Goal: Information Seeking & Learning: Find specific fact

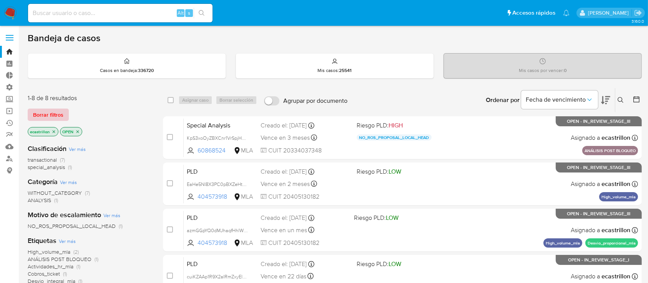
click at [36, 113] on span "Borrar filtros" at bounding box center [48, 114] width 30 height 11
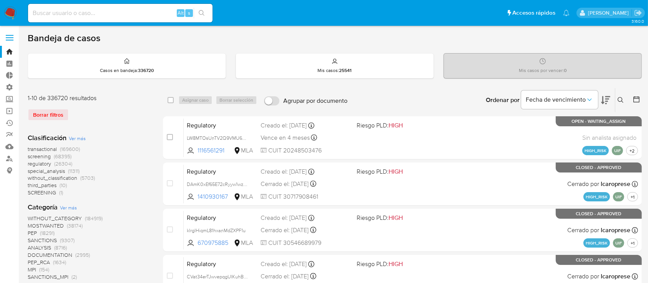
click at [621, 101] on icon at bounding box center [621, 100] width 6 height 6
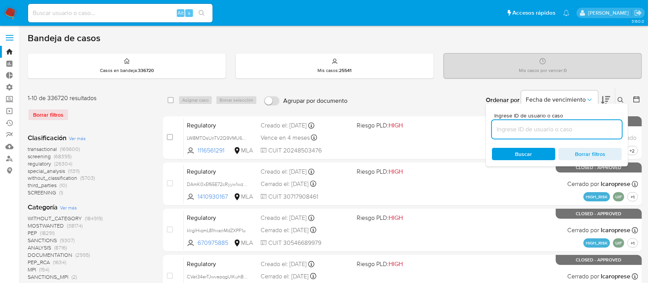
click at [598, 125] on input at bounding box center [557, 129] width 130 height 10
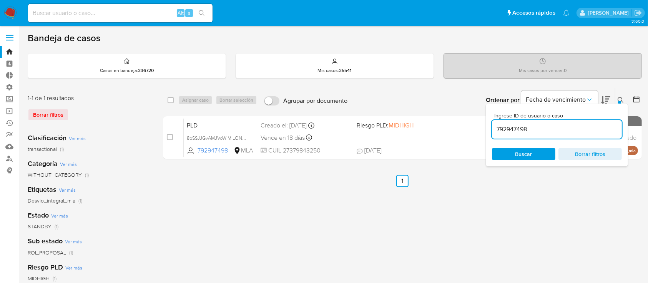
click at [620, 101] on div at bounding box center [619, 102] width 3 height 3
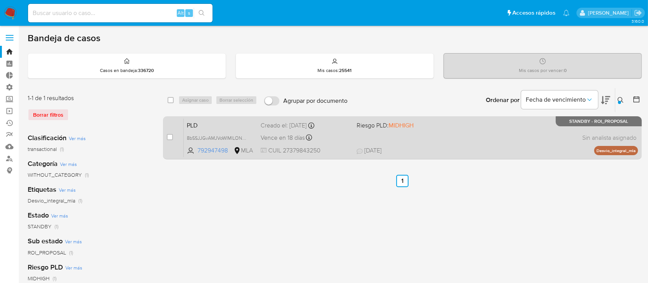
click at [404, 131] on div "PLD 8bSSJJGvAMJVoWIMlLONQwRR 792947498 MLA Riesgo PLD: MIDHIGH Creado el: 12/07…" at bounding box center [411, 137] width 454 height 39
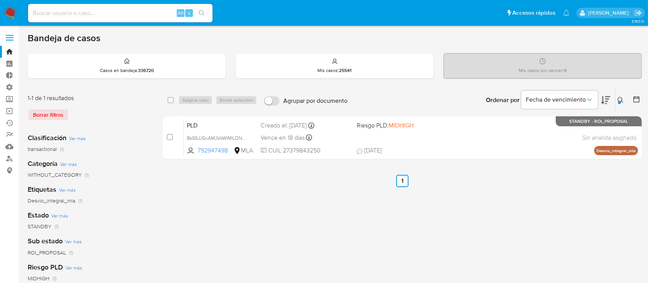
click at [623, 100] on icon at bounding box center [621, 100] width 6 height 6
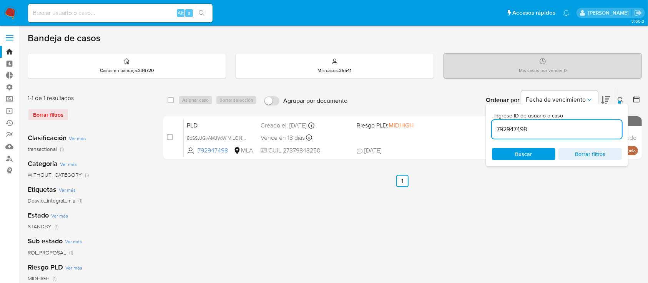
click at [580, 132] on input "792947498" at bounding box center [557, 129] width 130 height 10
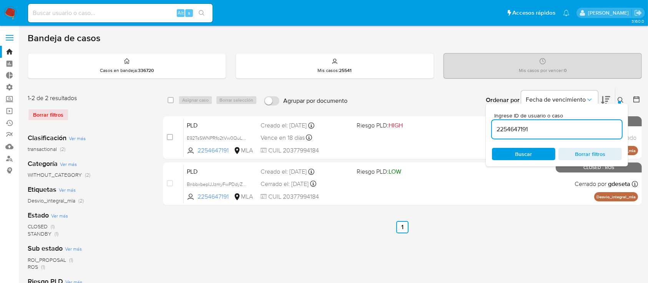
click at [617, 103] on div "Ingrese ID de usuario o caso 2254647191 Buscar Borrar filtros" at bounding box center [557, 134] width 142 height 63
click at [621, 97] on icon at bounding box center [621, 100] width 6 height 6
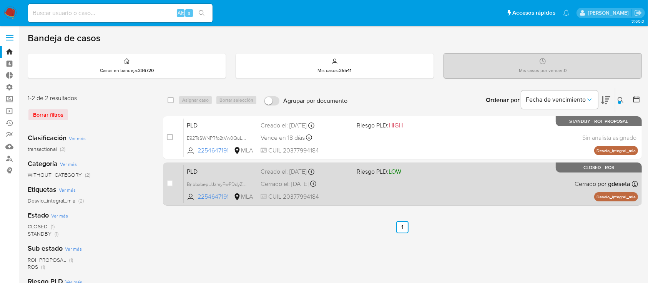
click at [396, 186] on div "PLD BnbbxbepIJJzmyFwPDdyZquV 2254647191 MLA Riesgo PLD: LOW Creado el: 12/05/20…" at bounding box center [411, 183] width 454 height 39
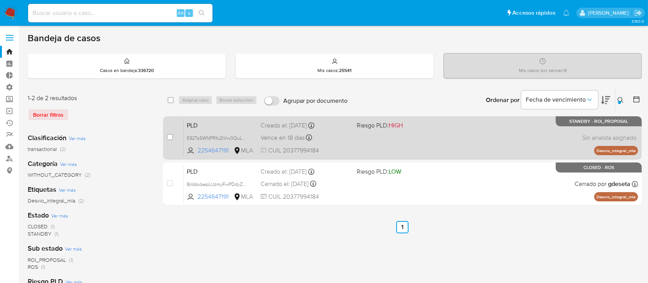
click at [346, 143] on div "PLD E92TsSWNPRfo2tVw0QuLmpof 2254647191 MLA Riesgo PLD: HIGH Creado el: 12/07/2…" at bounding box center [411, 137] width 454 height 39
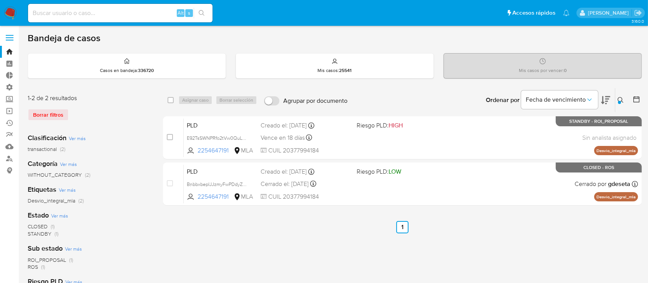
click at [622, 101] on icon at bounding box center [621, 100] width 6 height 6
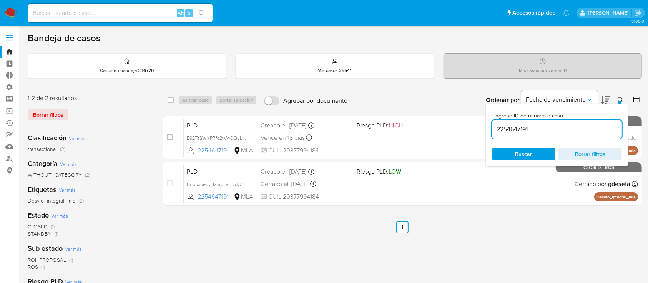
click at [565, 129] on input "2254647191" at bounding box center [557, 129] width 130 height 10
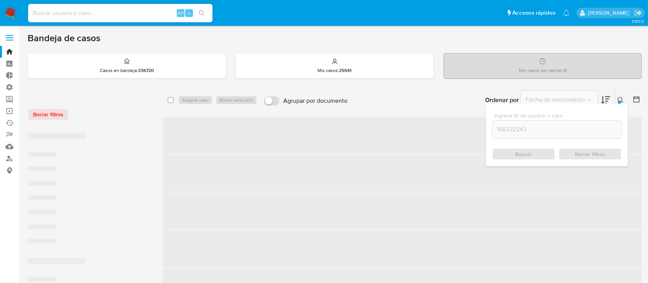
click at [617, 99] on button at bounding box center [621, 99] width 13 height 9
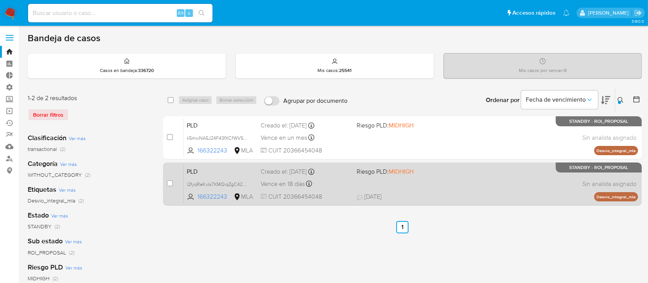
click at [373, 186] on div "PLD l2fyqReKxIs7XMQiqZgC42QS 166322243 MLA Riesgo PLD: MIDHIGH Creado el: 12/07…" at bounding box center [411, 183] width 454 height 39
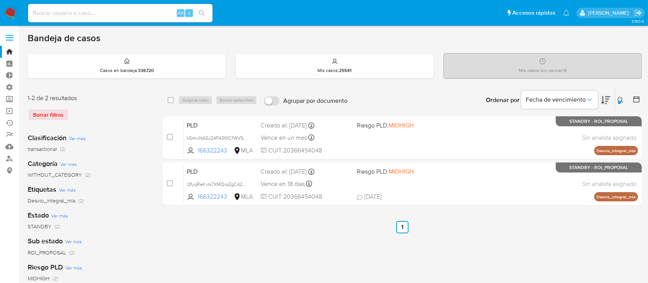
click at [620, 101] on div at bounding box center [619, 102] width 3 height 3
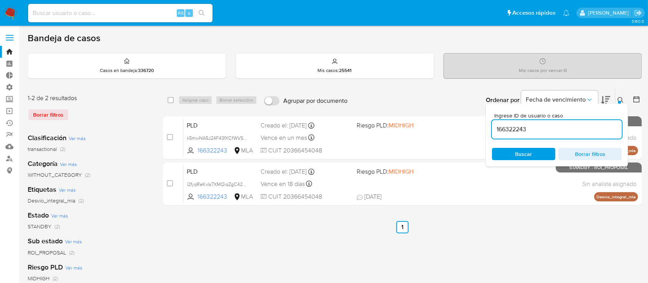
click at [585, 127] on input "166322243" at bounding box center [557, 129] width 130 height 10
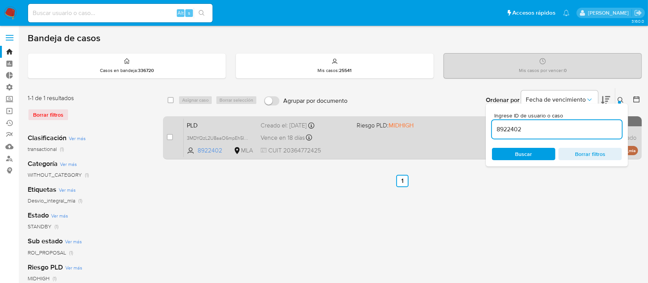
click at [354, 140] on div "PLD 3MDYQzL2U8aaO6mpEh5IyPE6 8922402 MLA Riesgo PLD: MIDHIGH Creado el: 12/07/2…" at bounding box center [411, 137] width 454 height 39
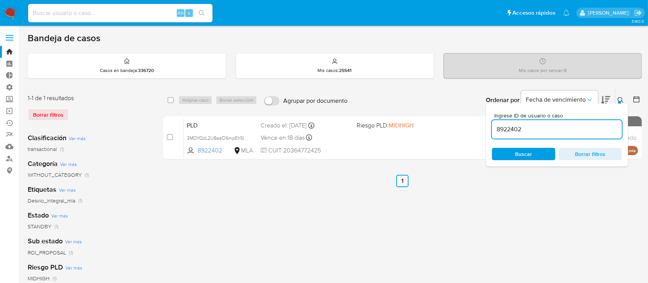
click at [574, 125] on input "8922402" at bounding box center [557, 129] width 130 height 10
paste input "237596101"
type input "237596101"
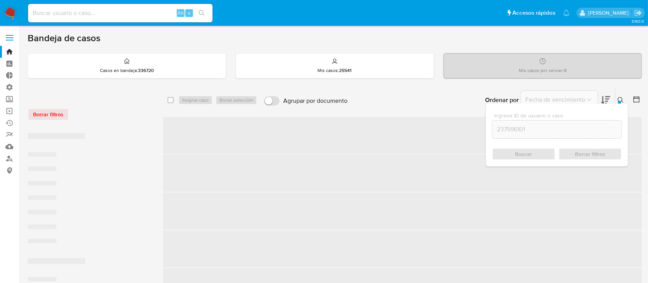
click at [618, 97] on icon at bounding box center [621, 100] width 6 height 6
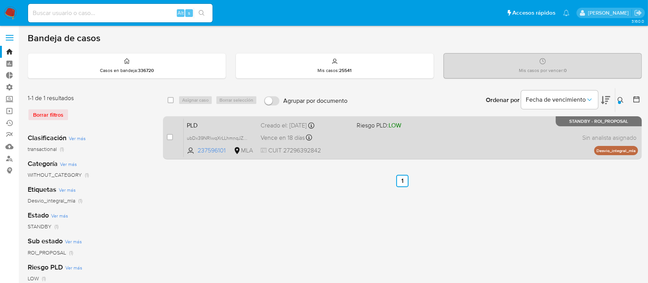
click at [369, 135] on div "PLD ubDx39NRlwqXrLLhmnqJZM33 237596101 MLA Riesgo PLD: LOW Creado el: 12/07/202…" at bounding box center [411, 137] width 454 height 39
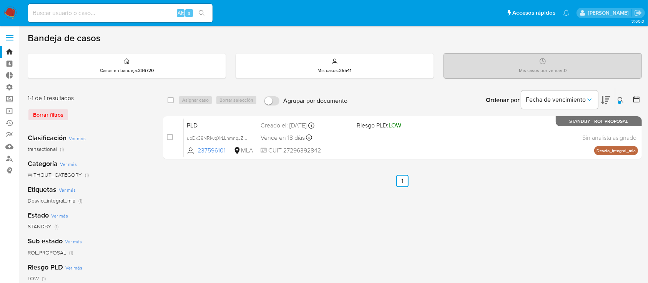
click at [624, 98] on button at bounding box center [621, 99] width 13 height 9
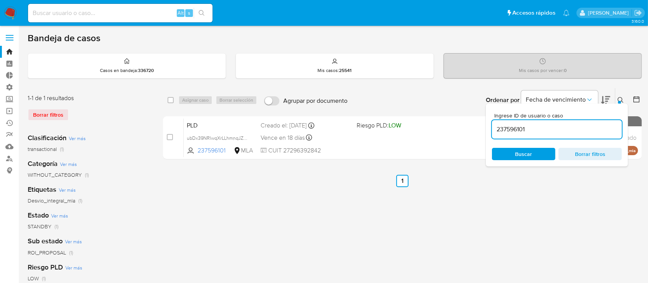
click at [585, 130] on input "237596101" at bounding box center [557, 129] width 130 height 10
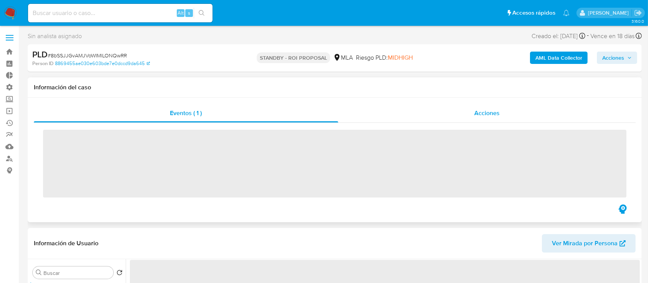
click at [451, 112] on div "Acciones" at bounding box center [487, 113] width 298 height 18
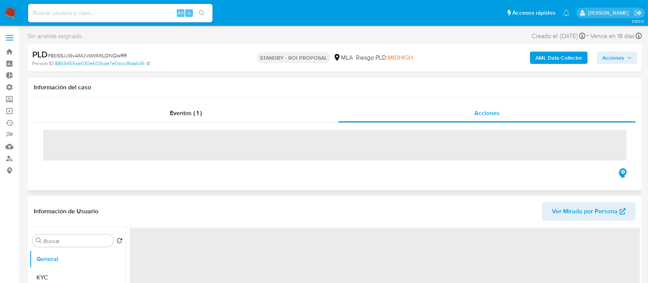
select select "10"
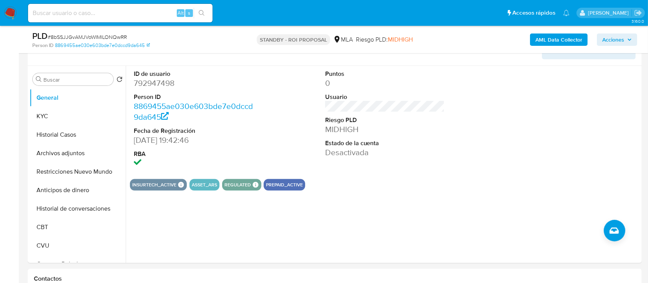
scroll to position [191, 0]
click at [52, 157] on button "Archivos adjuntos" at bounding box center [75, 152] width 90 height 18
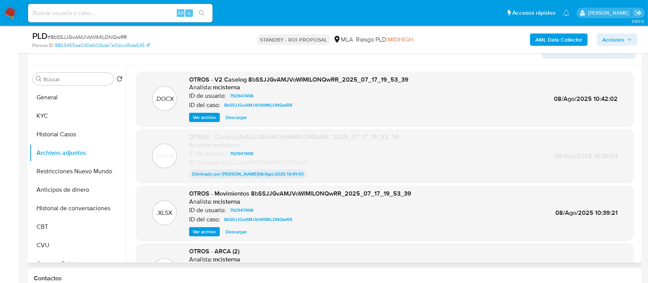
click at [226, 119] on span "Descargar" at bounding box center [236, 117] width 21 height 8
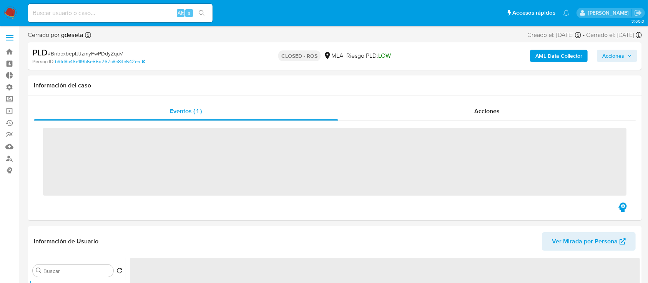
click at [409, 104] on div "Acciones" at bounding box center [487, 111] width 298 height 18
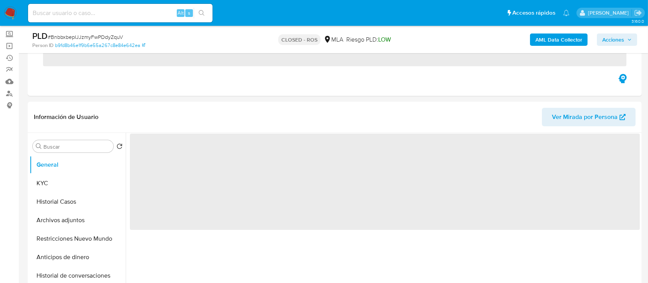
scroll to position [102, 0]
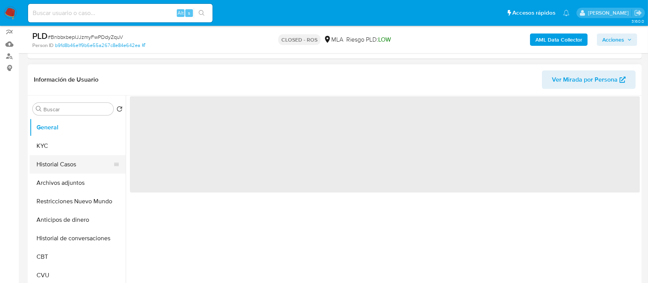
select select "10"
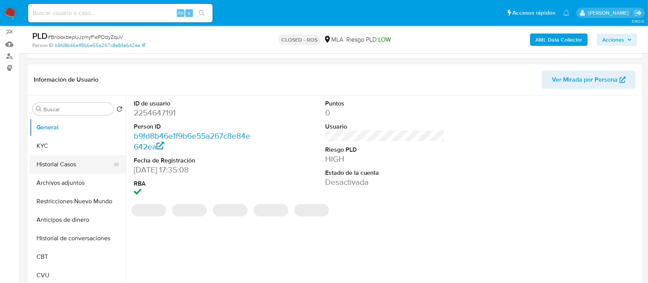
click at [61, 166] on button "Historial Casos" at bounding box center [75, 164] width 90 height 18
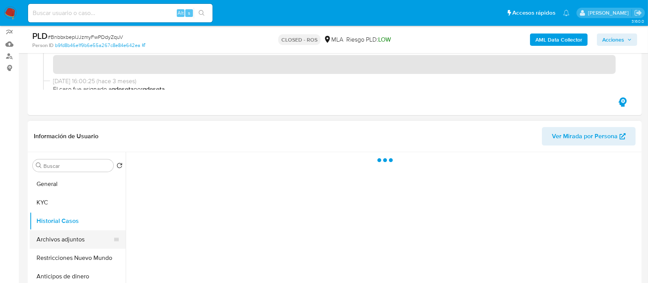
click at [50, 235] on button "Archivos adjuntos" at bounding box center [75, 239] width 90 height 18
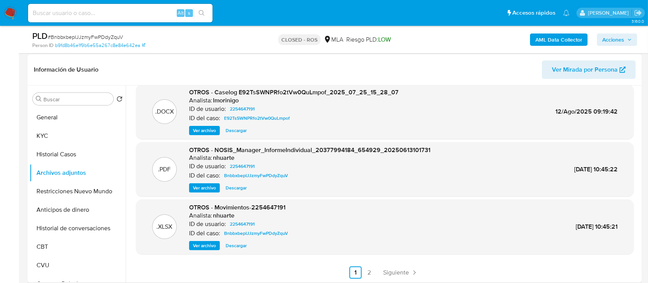
scroll to position [205, 0]
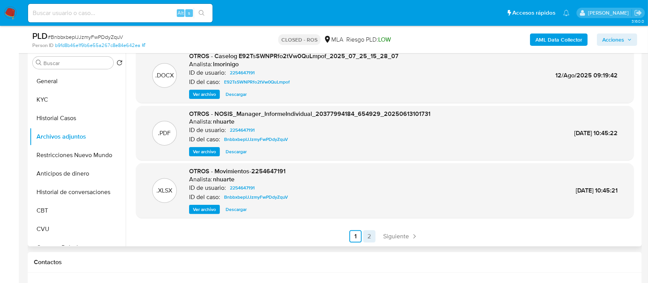
click at [369, 238] on link "2" at bounding box center [369, 236] width 12 height 12
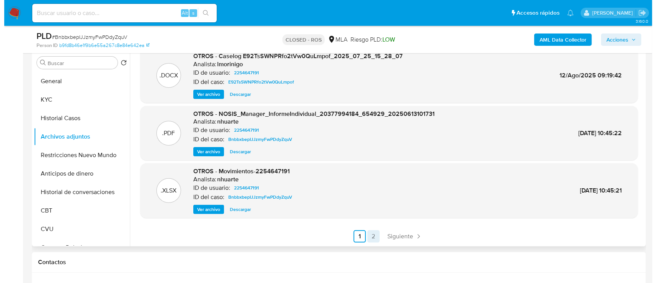
scroll to position [0, 0]
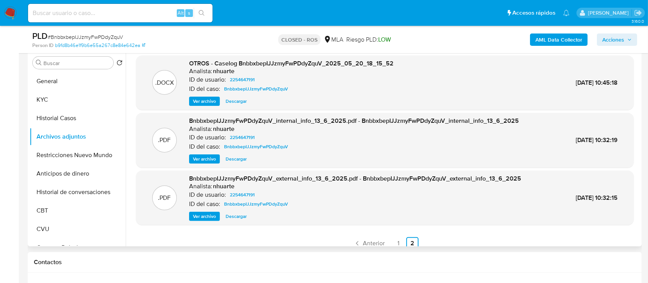
click at [209, 98] on span "Ver archivo" at bounding box center [204, 101] width 23 height 8
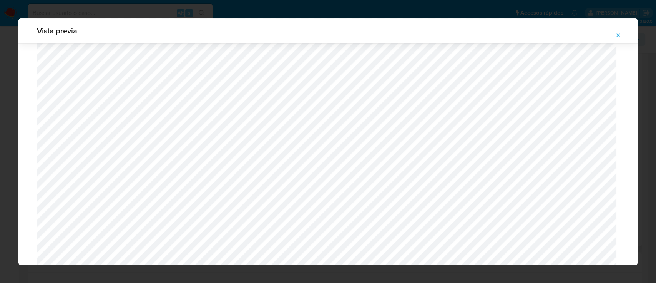
scroll to position [292, 0]
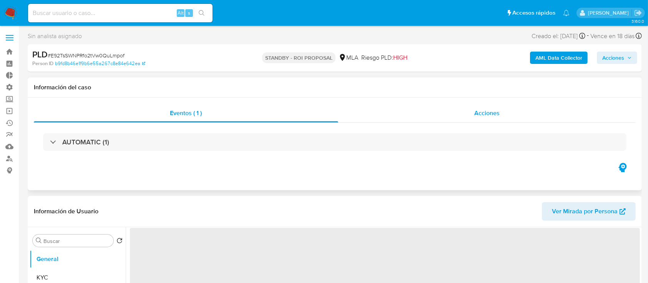
click at [417, 110] on div "Acciones" at bounding box center [487, 113] width 298 height 18
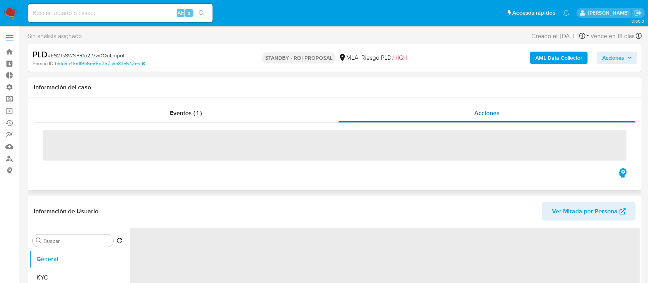
select select "10"
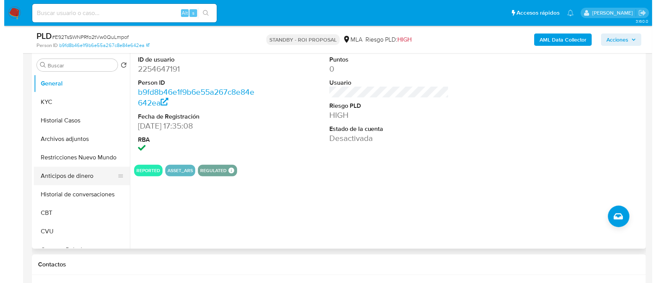
scroll to position [205, 0]
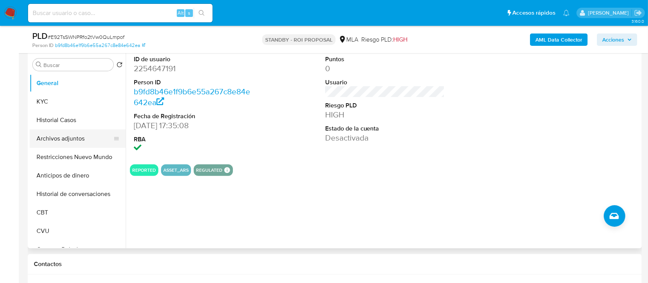
click at [86, 143] on button "Archivos adjuntos" at bounding box center [75, 138] width 90 height 18
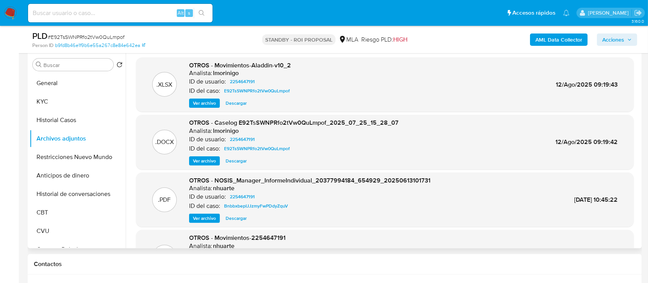
click at [200, 161] on span "Ver archivo" at bounding box center [204, 161] width 23 height 8
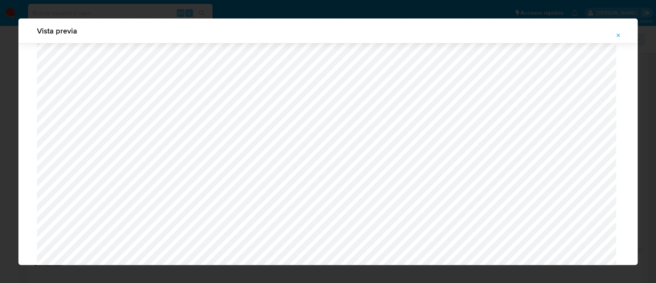
scroll to position [651, 0]
click at [620, 32] on icon "Attachment preview" at bounding box center [618, 35] width 6 height 6
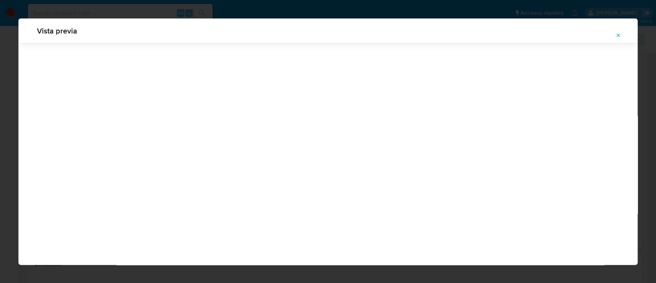
scroll to position [25, 0]
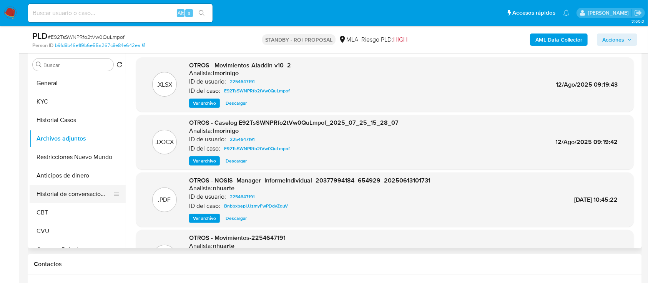
click at [75, 196] on button "Historial de conversaciones" at bounding box center [75, 194] width 90 height 18
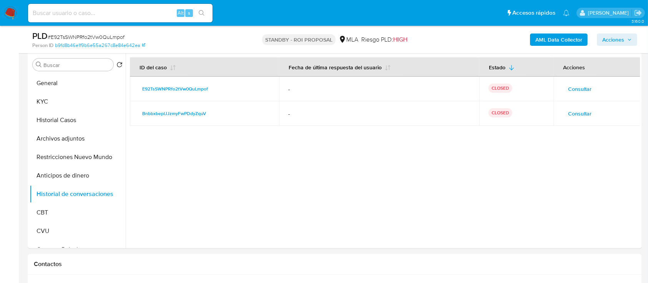
click at [576, 91] on span "Consultar" at bounding box center [579, 88] width 23 height 11
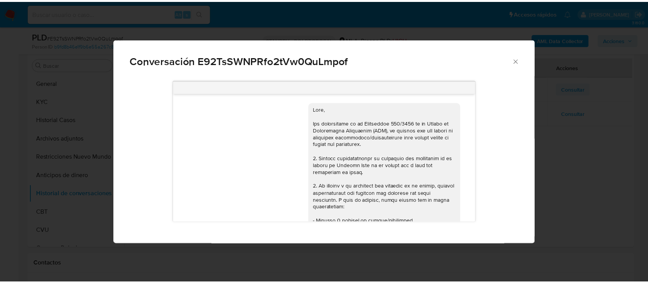
scroll to position [476, 0]
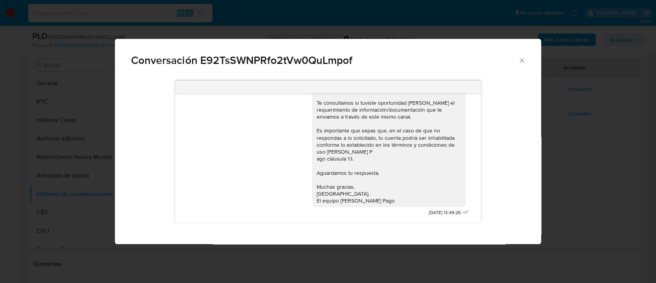
click at [523, 59] on icon "Cerrar" at bounding box center [522, 61] width 8 height 8
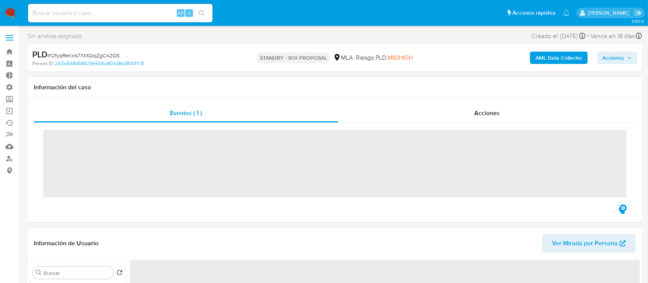
click at [386, 113] on div "Acciones" at bounding box center [487, 113] width 298 height 18
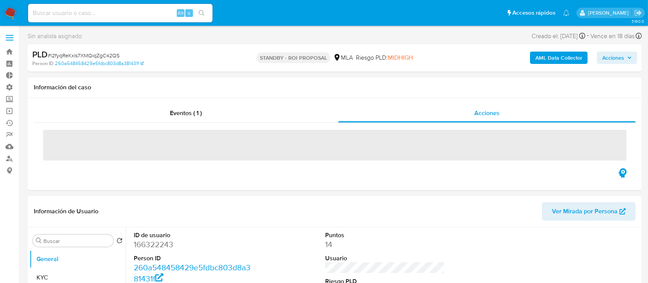
select select "10"
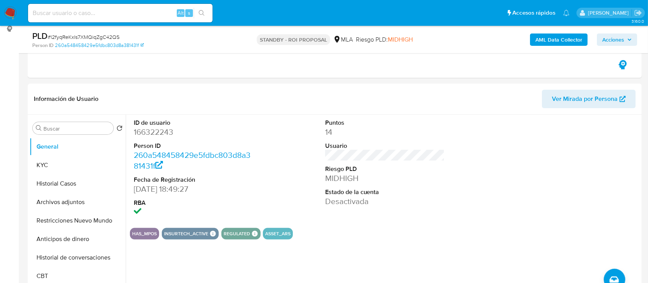
scroll to position [256, 0]
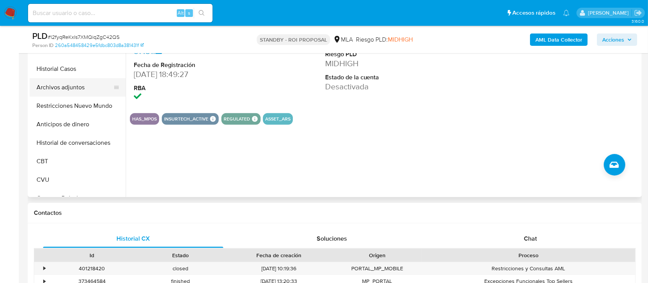
click at [77, 87] on button "Archivos adjuntos" at bounding box center [75, 87] width 90 height 18
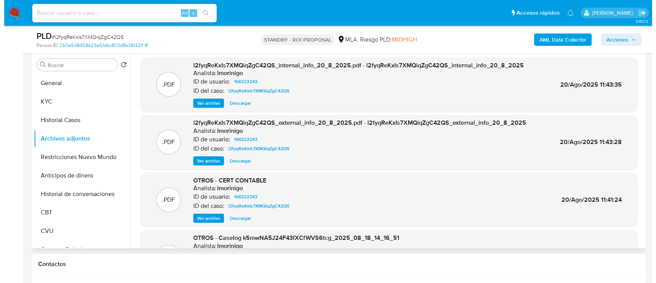
scroll to position [51, 0]
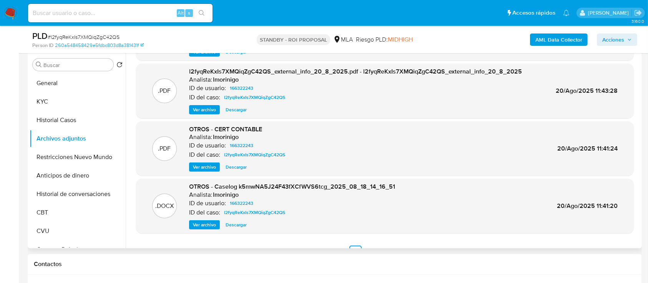
click at [201, 221] on span "Ver archivo" at bounding box center [204, 225] width 23 height 8
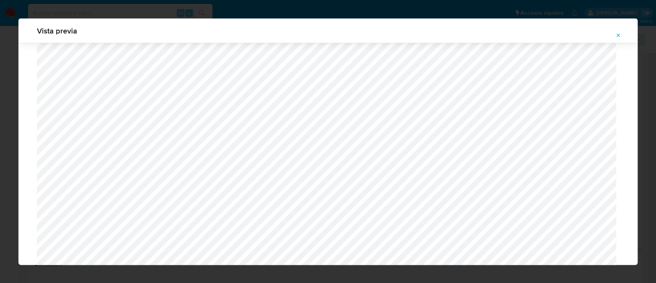
scroll to position [1266, 0]
click at [618, 32] on span "Attachment preview" at bounding box center [618, 35] width 6 height 11
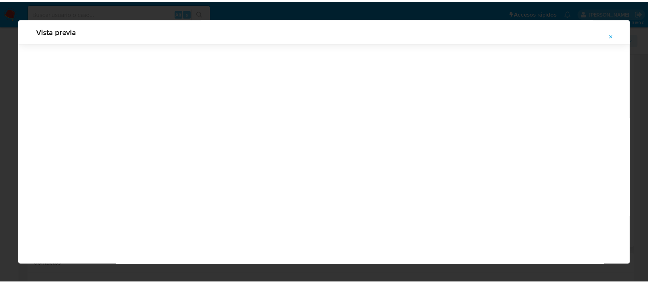
scroll to position [25, 0]
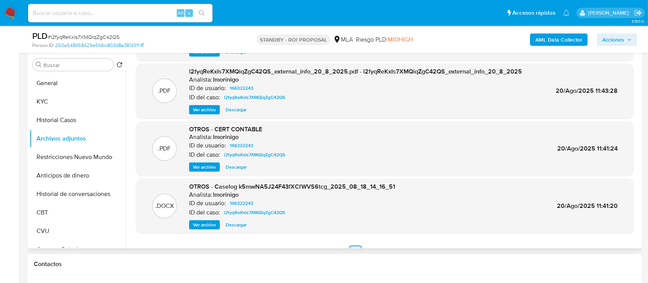
click at [201, 166] on span "Ver archivo" at bounding box center [204, 167] width 23 height 8
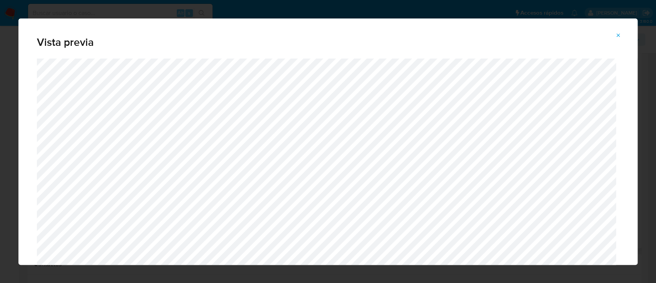
click at [615, 35] on icon "Attachment preview" at bounding box center [618, 35] width 6 height 6
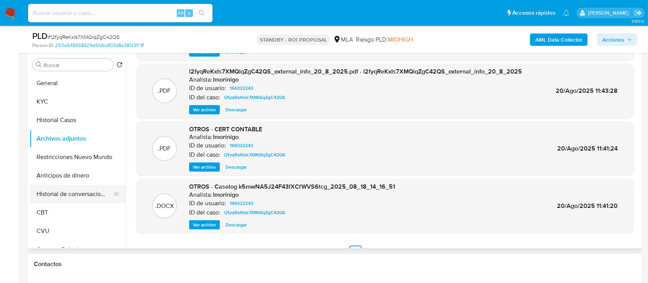
click at [86, 190] on button "Historial de conversaciones" at bounding box center [75, 194] width 90 height 18
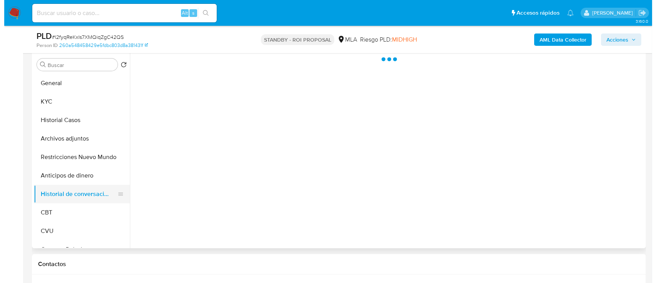
scroll to position [0, 0]
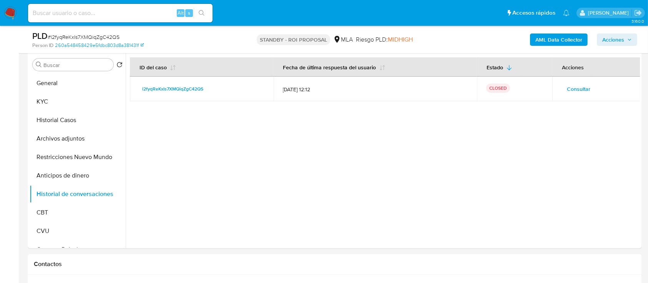
click at [570, 91] on span "Consultar" at bounding box center [578, 88] width 23 height 11
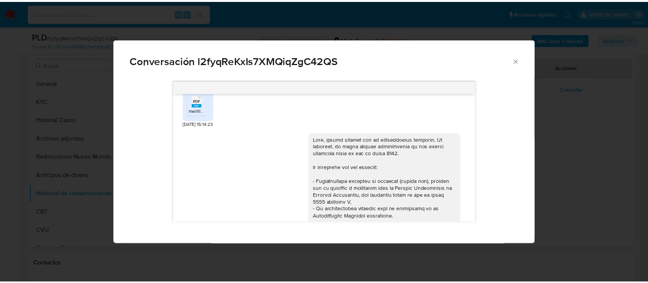
scroll to position [967, 0]
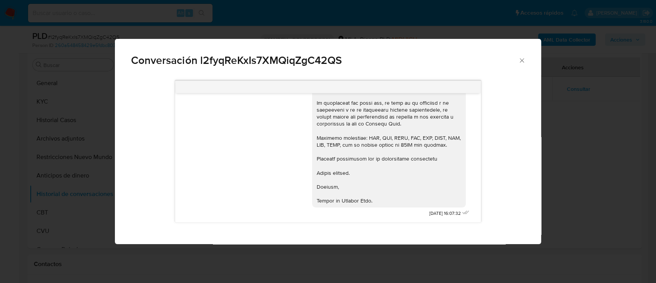
click at [518, 59] on icon "Cerrar" at bounding box center [522, 61] width 8 height 8
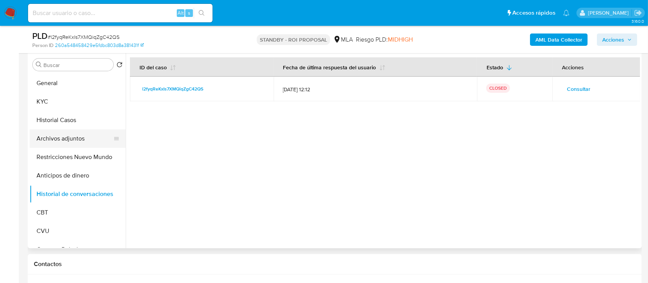
click at [80, 138] on button "Archivos adjuntos" at bounding box center [75, 138] width 90 height 18
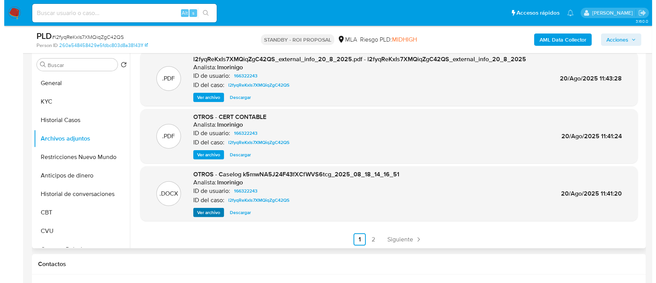
scroll to position [62, 0]
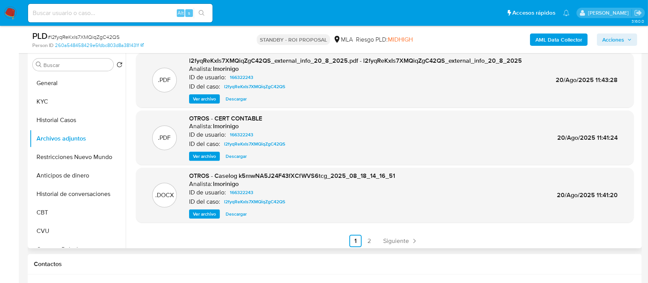
click at [196, 216] on span "Ver archivo" at bounding box center [204, 214] width 23 height 8
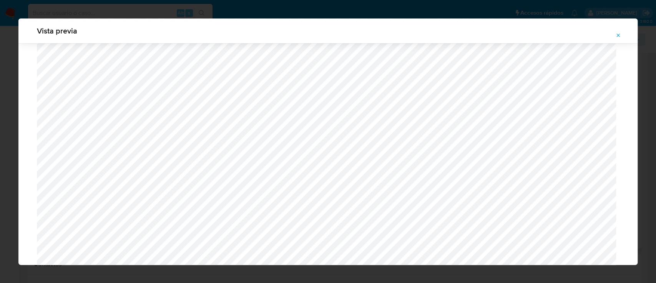
scroll to position [913, 0]
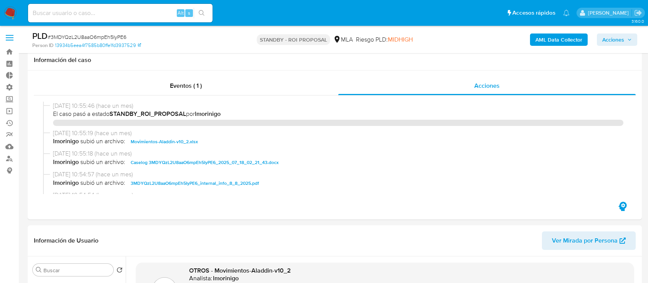
select select "10"
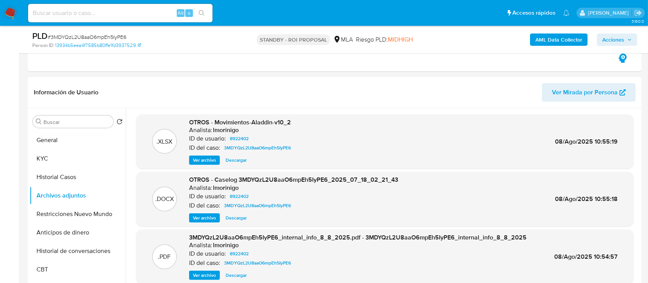
scroll to position [167, 0]
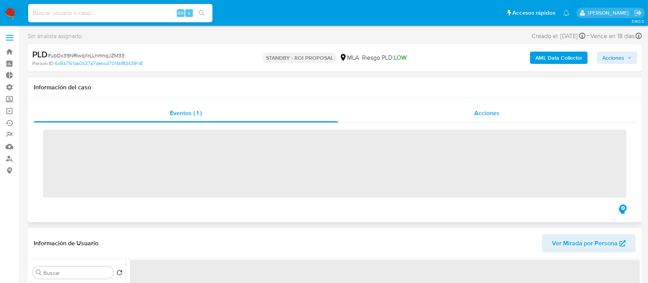
click at [450, 109] on div "Acciones" at bounding box center [487, 113] width 298 height 18
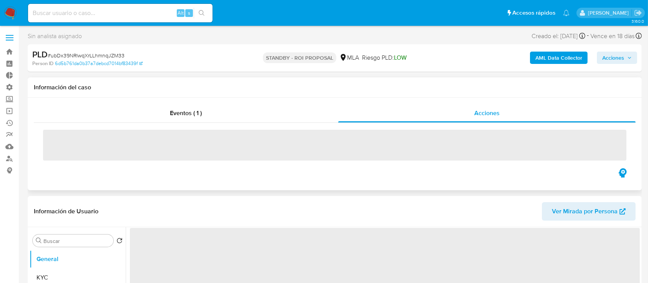
select select "10"
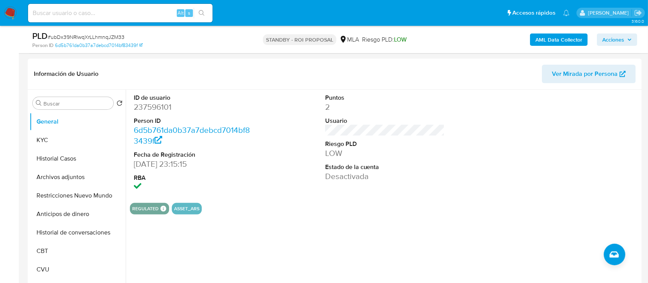
scroll to position [194, 0]
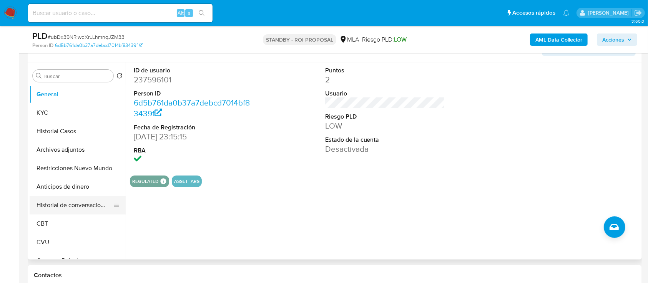
click at [57, 200] on button "Historial de conversaciones" at bounding box center [75, 205] width 90 height 18
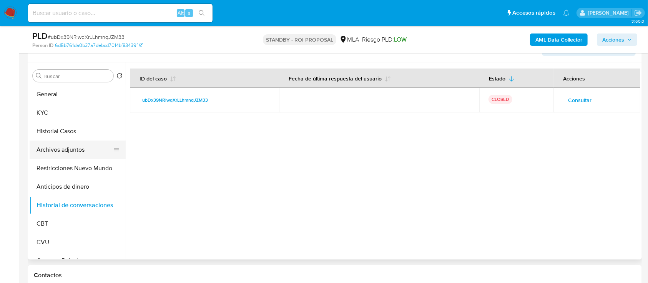
click at [60, 147] on button "Archivos adjuntos" at bounding box center [75, 149] width 90 height 18
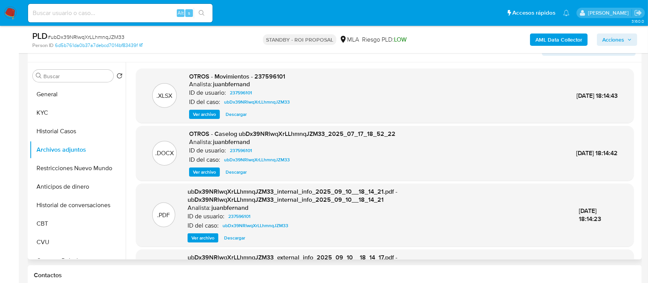
click at [237, 171] on span "Descargar" at bounding box center [236, 172] width 21 height 8
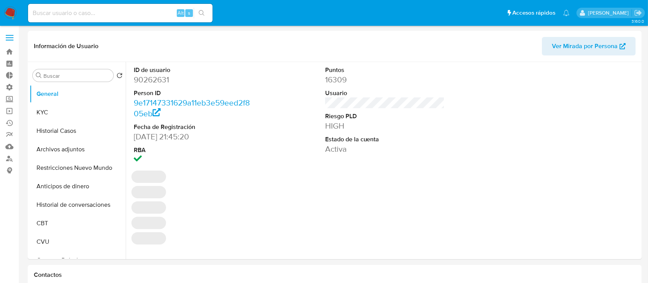
select select "10"
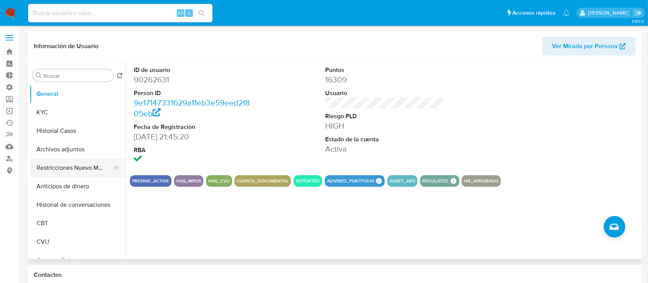
click at [60, 170] on button "Restricciones Nuevo Mundo" at bounding box center [75, 167] width 90 height 18
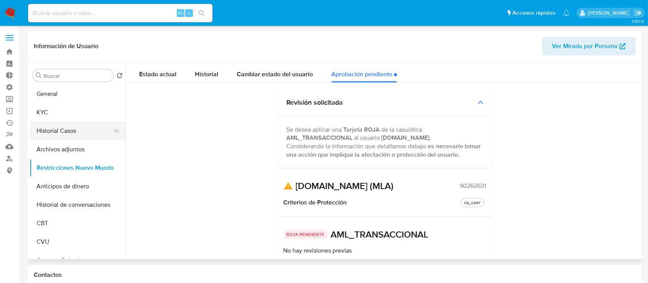
click at [59, 140] on button "Historial Casos" at bounding box center [75, 130] width 90 height 18
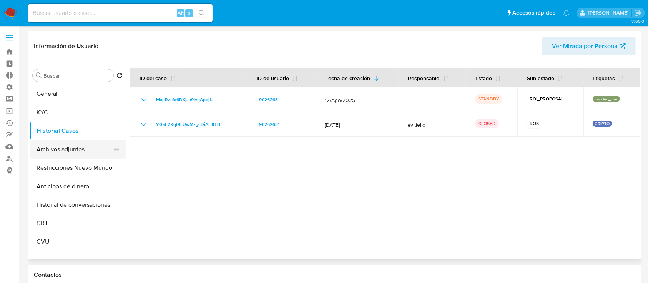
click at [60, 140] on button "Archivos adjuntos" at bounding box center [75, 149] width 90 height 18
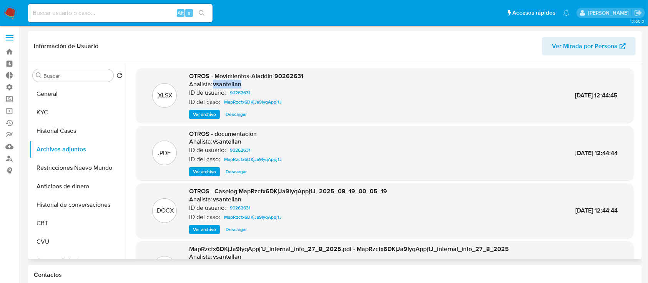
drag, startPoint x: 239, startPoint y: 83, endPoint x: 213, endPoint y: 84, distance: 26.5
click at [213, 84] on h6 "vsantellan" at bounding box center [227, 84] width 28 height 8
copy h6 "vsantellan"
